Goal: Navigation & Orientation: Find specific page/section

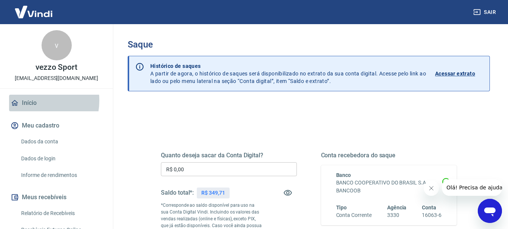
click at [29, 100] on link "Início" at bounding box center [56, 103] width 95 height 17
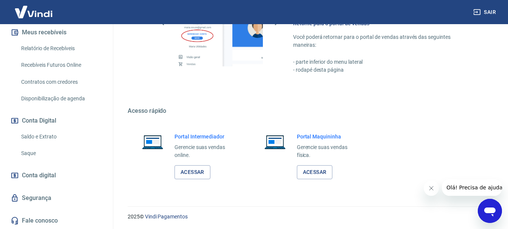
scroll to position [447, 0]
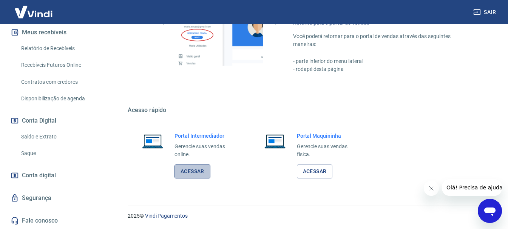
click at [195, 170] on link "Acessar" at bounding box center [193, 172] width 36 height 14
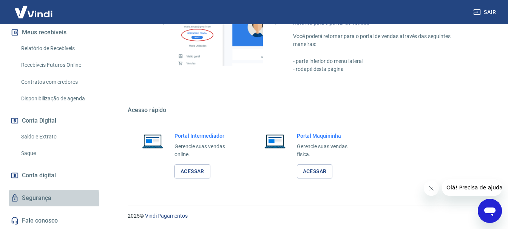
click at [41, 199] on link "Segurança" at bounding box center [56, 198] width 95 height 17
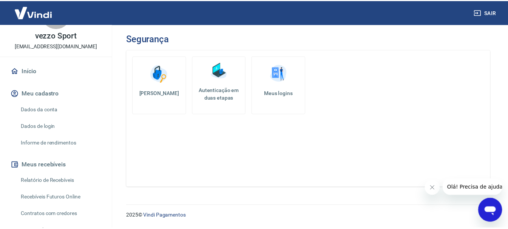
scroll to position [14, 0]
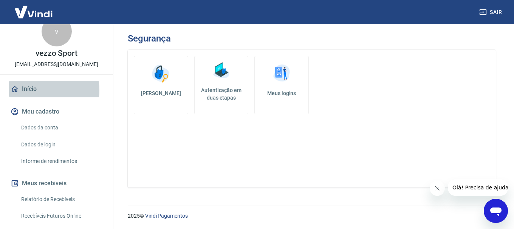
click at [31, 91] on link "Início" at bounding box center [56, 89] width 95 height 17
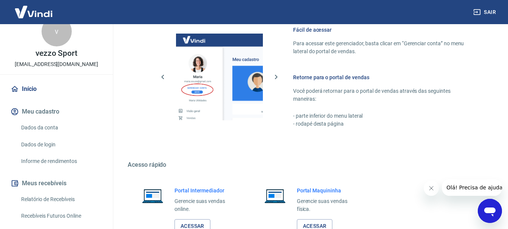
scroll to position [447, 0]
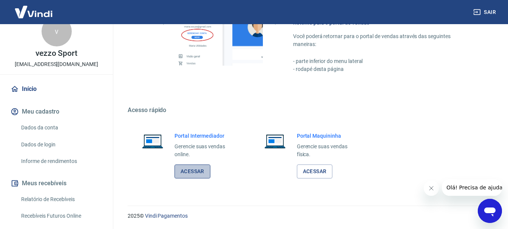
click at [195, 171] on link "Acessar" at bounding box center [193, 172] width 36 height 14
